Goal: Find specific page/section: Find specific page/section

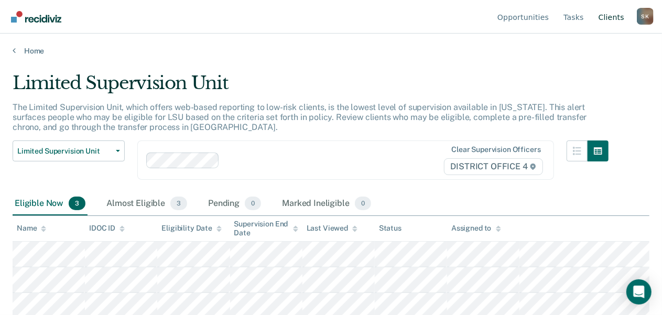
click at [607, 18] on link "Client s" at bounding box center [611, 17] width 30 height 34
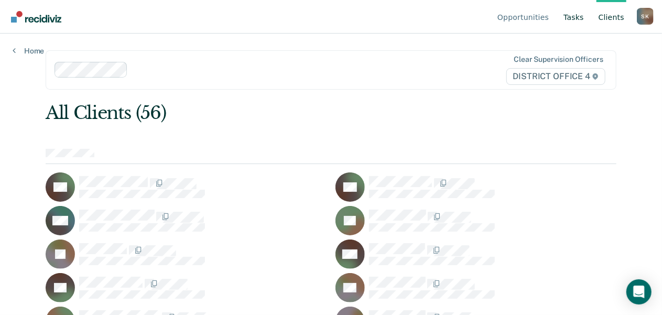
click at [579, 16] on link "Tasks" at bounding box center [573, 17] width 25 height 34
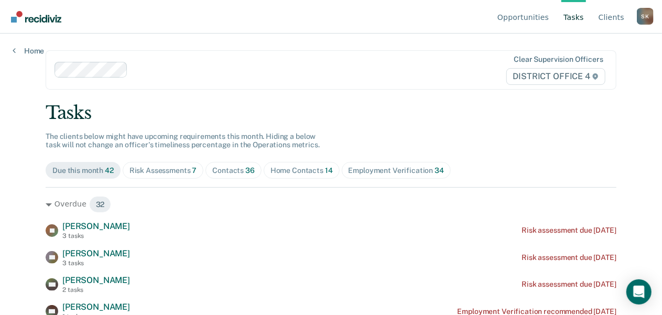
click at [289, 170] on div "Home Contacts 14" at bounding box center [301, 170] width 62 height 9
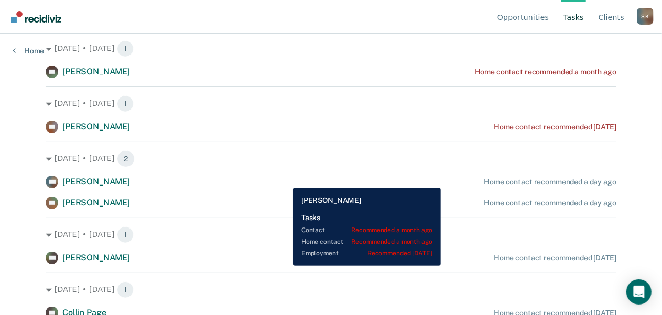
scroll to position [157, 0]
